Goal: Information Seeking & Learning: Learn about a topic

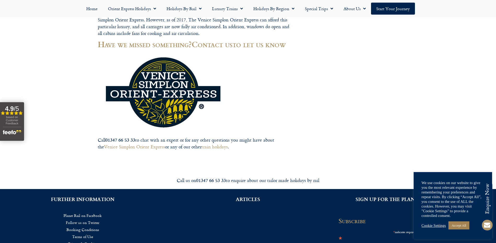
scroll to position [2027, 0]
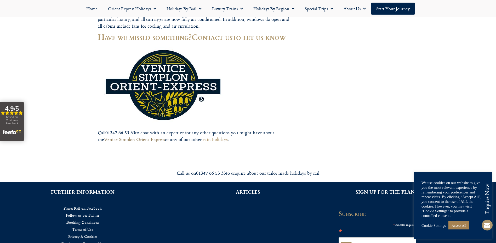
click at [129, 136] on link "Venice Simplon Orient Express" at bounding box center [134, 139] width 61 height 7
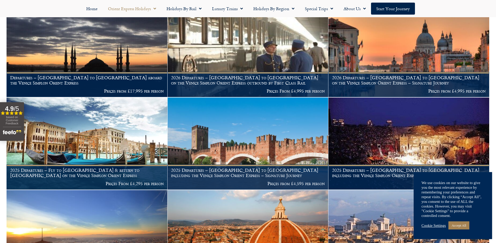
scroll to position [209, 0]
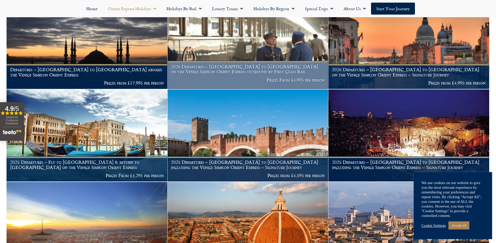
click at [286, 78] on p "Prices From £4,995 per person" at bounding box center [248, 80] width 154 height 5
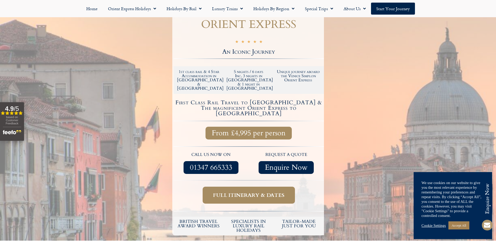
scroll to position [105, 0]
